Goal: Information Seeking & Learning: Understand process/instructions

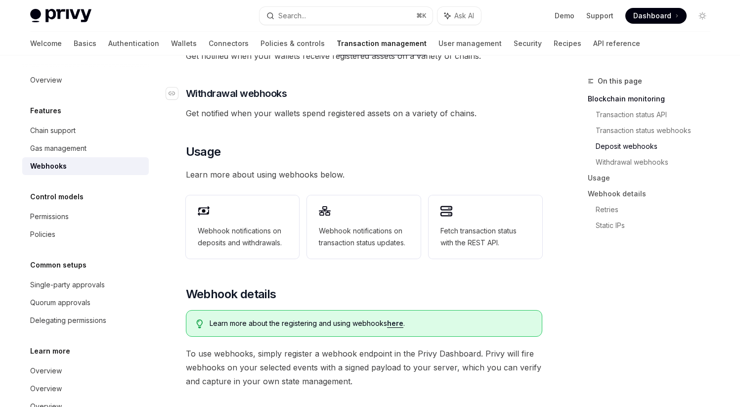
scroll to position [358, 0]
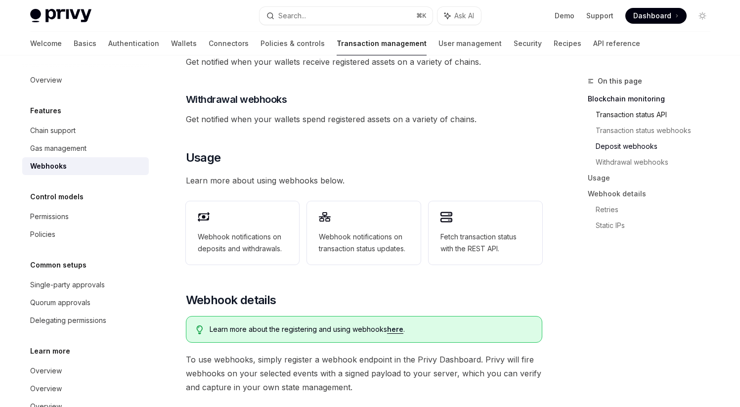
click at [630, 116] on link "Transaction status API" at bounding box center [656, 115] width 123 height 16
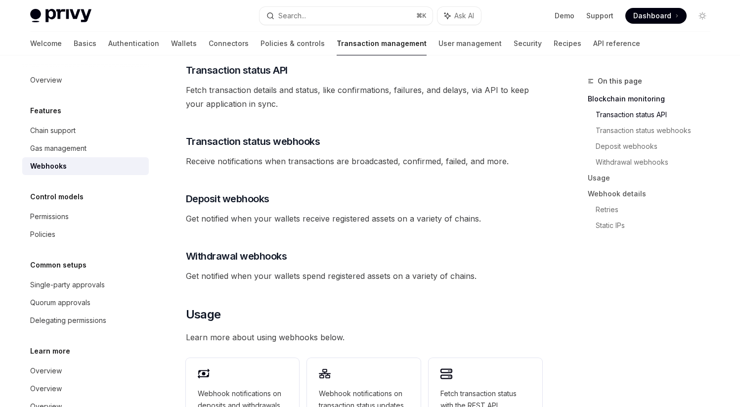
scroll to position [176, 0]
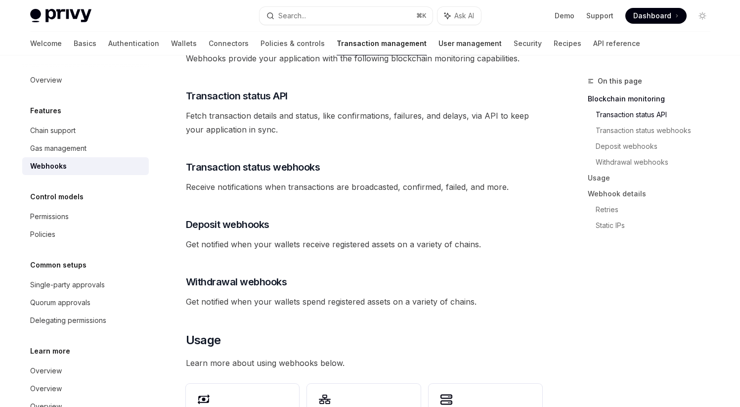
click at [438, 44] on link "User management" at bounding box center [469, 44] width 63 height 24
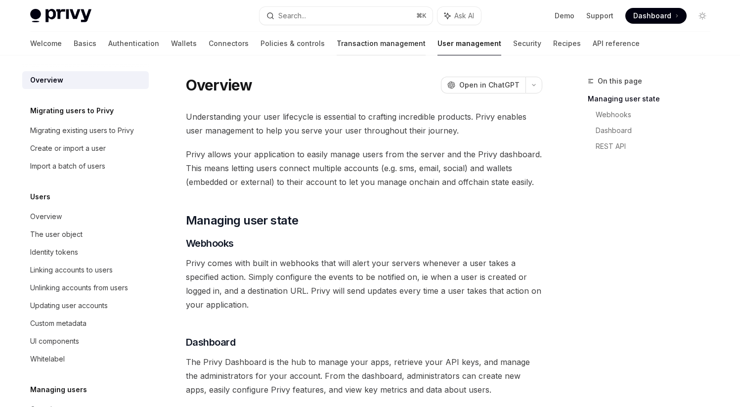
click at [337, 35] on link "Transaction management" at bounding box center [381, 44] width 89 height 24
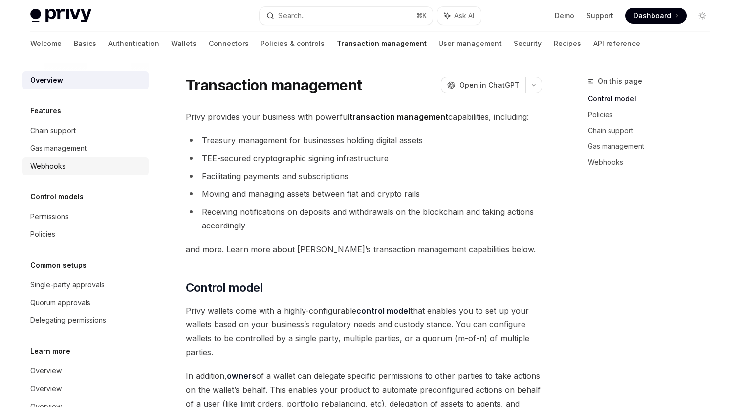
click at [87, 164] on div "Webhooks" at bounding box center [86, 166] width 113 height 12
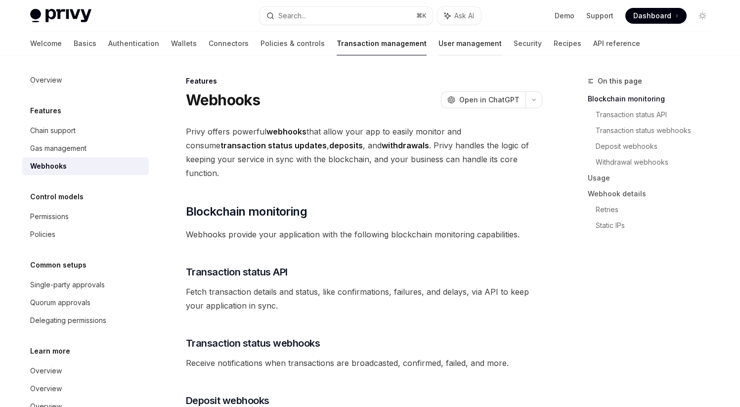
click at [438, 45] on link "User management" at bounding box center [469, 44] width 63 height 24
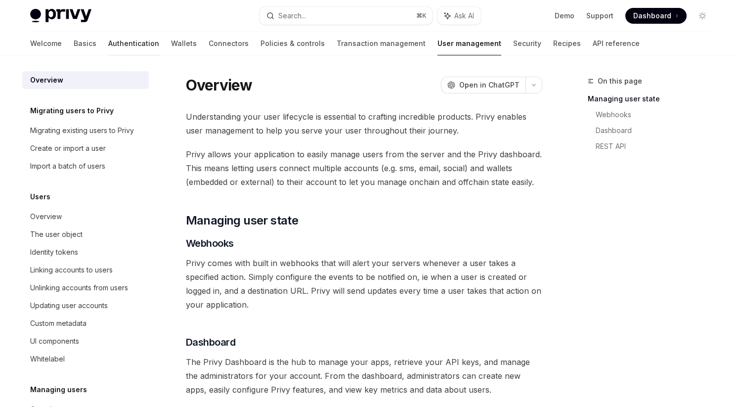
click at [108, 48] on link "Authentication" at bounding box center [133, 44] width 51 height 24
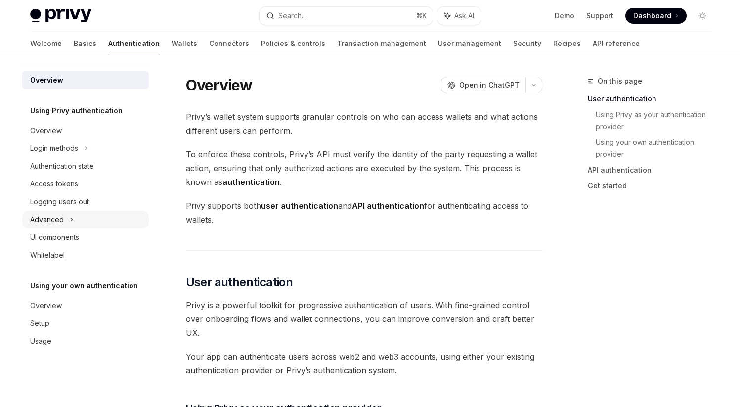
click at [74, 219] on div "Advanced" at bounding box center [85, 220] width 126 height 18
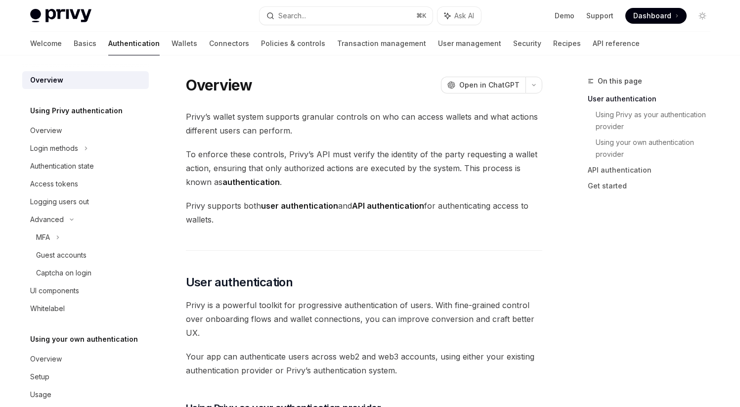
scroll to position [16, 0]
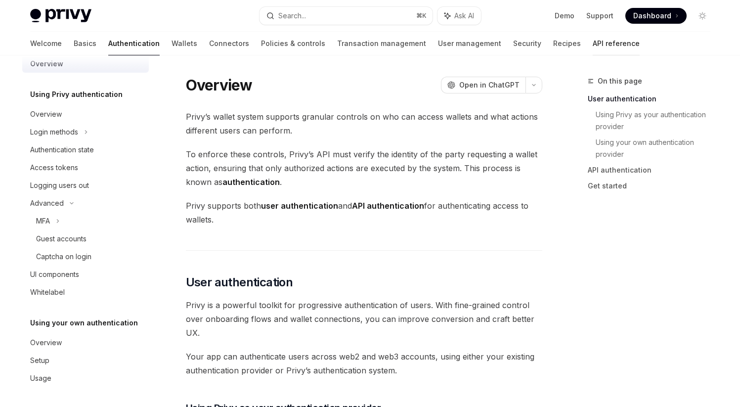
click at [592, 45] on link "API reference" at bounding box center [615, 44] width 47 height 24
type textarea "*"
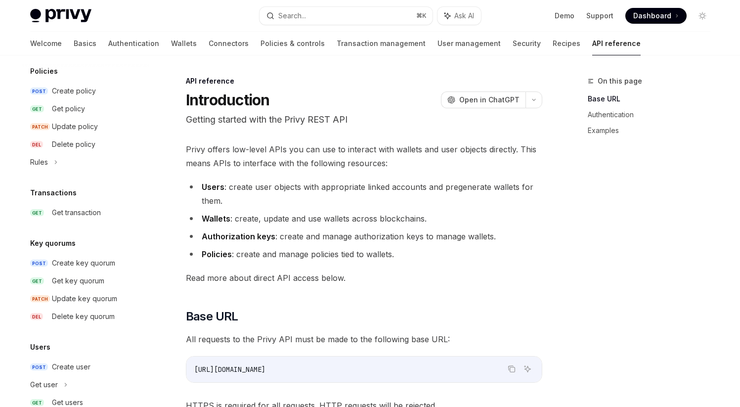
scroll to position [614, 0]
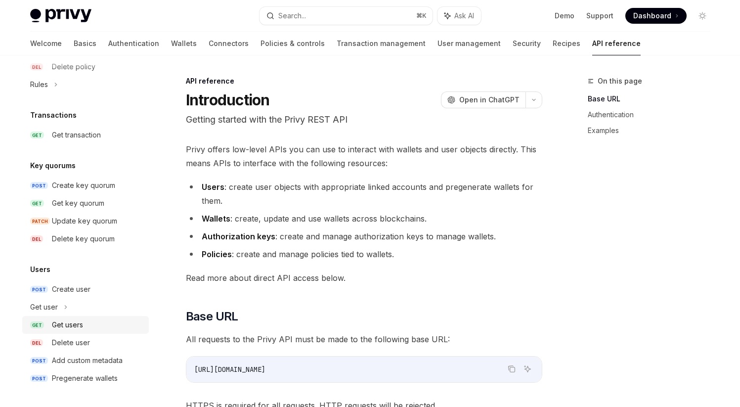
click at [71, 326] on div "Get users" at bounding box center [67, 325] width 31 height 12
click at [64, 324] on div "Get users" at bounding box center [67, 325] width 31 height 12
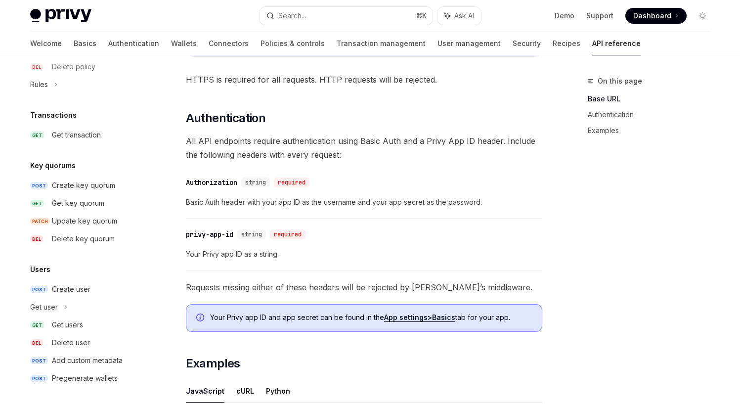
scroll to position [302, 0]
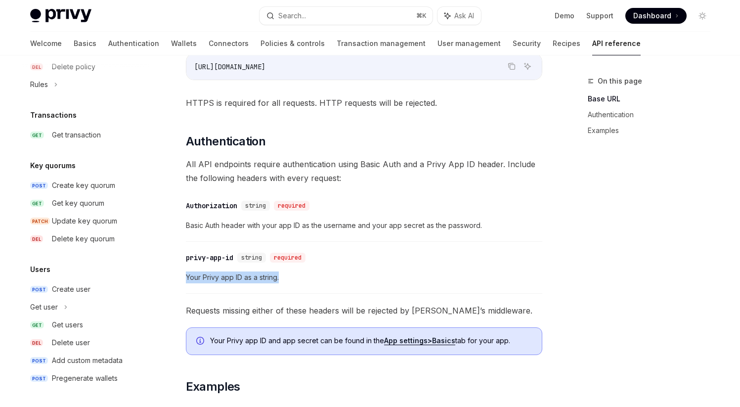
drag, startPoint x: 186, startPoint y: 277, endPoint x: 305, endPoint y: 279, distance: 119.1
click at [305, 279] on span "Your Privy app ID as a string." at bounding box center [364, 277] width 356 height 12
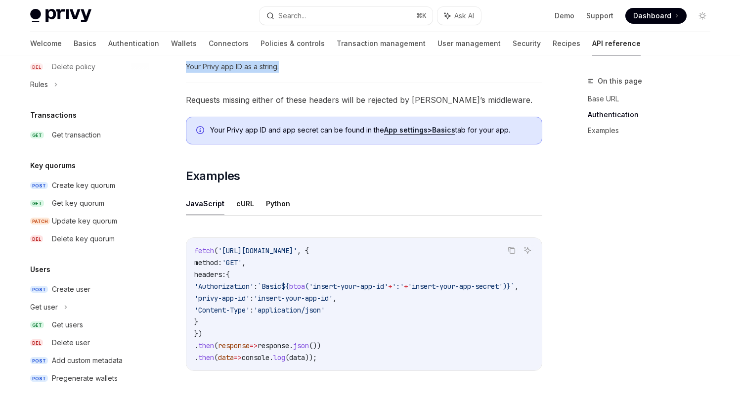
scroll to position [514, 0]
click at [70, 329] on div "Get users" at bounding box center [67, 325] width 31 height 12
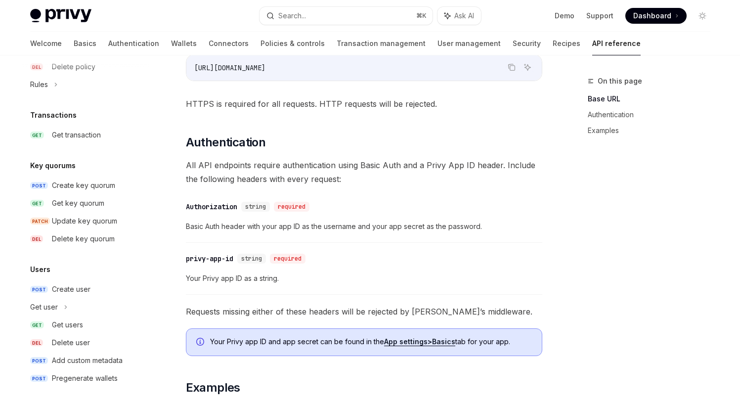
scroll to position [296, 0]
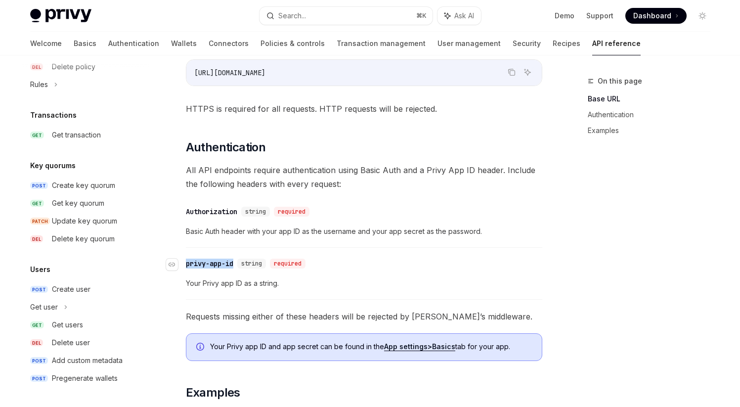
drag, startPoint x: 187, startPoint y: 264, endPoint x: 237, endPoint y: 267, distance: 50.0
click at [237, 267] on div "​ privy-app-id string required" at bounding box center [248, 263] width 124 height 10
click at [292, 284] on span "Your Privy app ID as a string." at bounding box center [364, 283] width 356 height 12
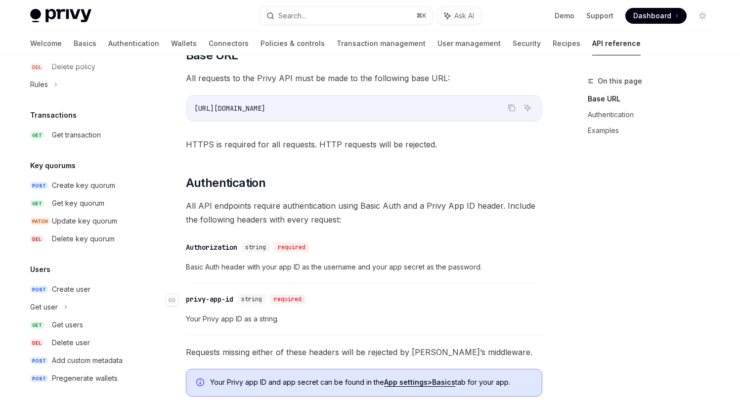
scroll to position [285, 0]
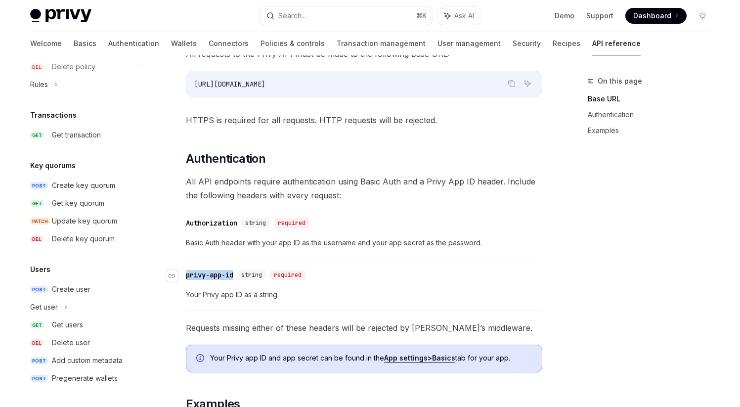
drag, startPoint x: 186, startPoint y: 275, endPoint x: 234, endPoint y: 276, distance: 48.4
click at [233, 276] on div "privy-app-id" at bounding box center [209, 275] width 47 height 10
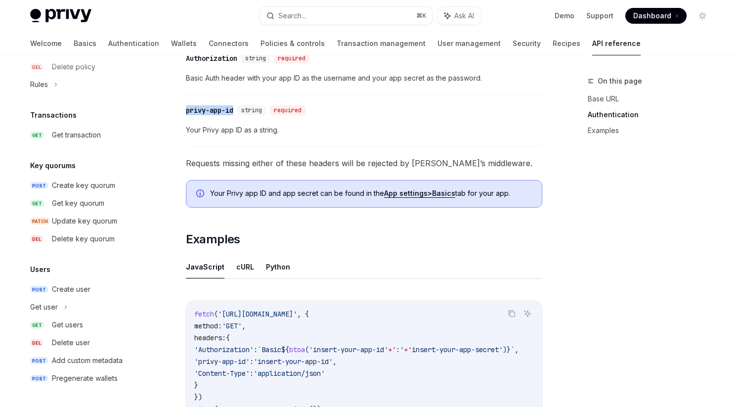
scroll to position [489, 0]
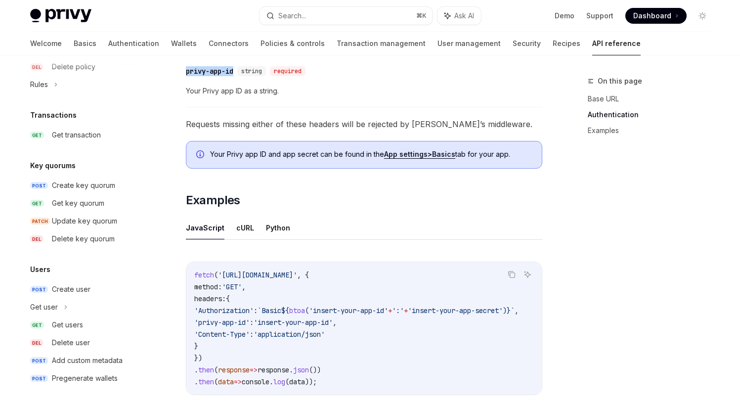
click at [298, 219] on ul "JavaScript cURL Python" at bounding box center [364, 228] width 356 height 24
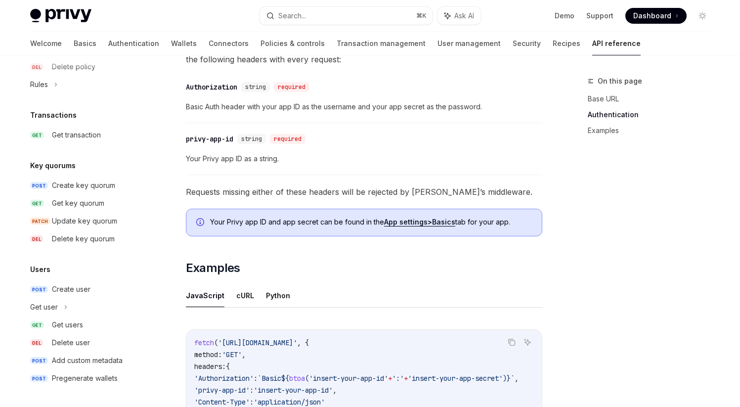
scroll to position [419, 0]
